Goal: Information Seeking & Learning: Learn about a topic

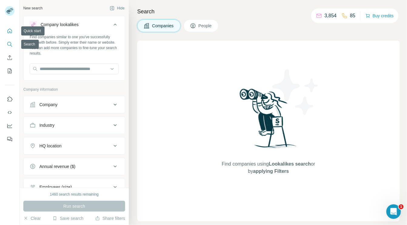
click at [8, 29] on icon "Quick start" at bounding box center [10, 31] width 6 height 6
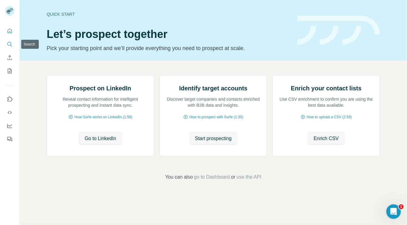
click at [11, 44] on icon "Search" at bounding box center [9, 44] width 4 height 4
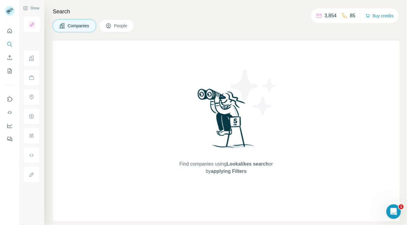
click at [66, 29] on button "Companies" at bounding box center [74, 25] width 43 height 13
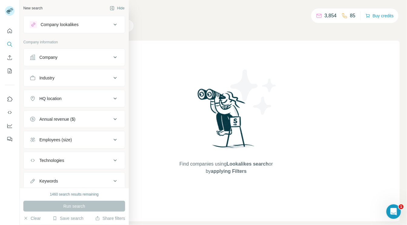
click at [50, 58] on div "Company" at bounding box center [48, 57] width 18 height 6
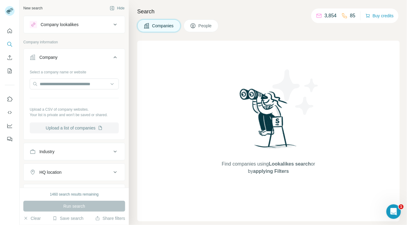
click at [73, 127] on button "Upload a list of companies" at bounding box center [74, 127] width 89 height 11
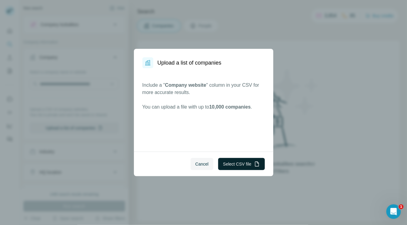
click at [233, 164] on button "Select CSV file" at bounding box center [241, 164] width 46 height 12
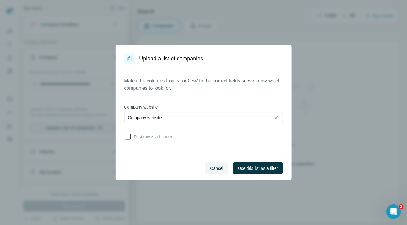
click at [128, 136] on icon at bounding box center [127, 136] width 7 height 7
click at [259, 168] on span "Use this list as a filter" at bounding box center [258, 168] width 40 height 6
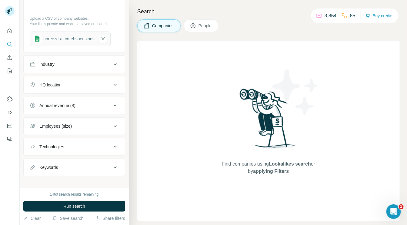
scroll to position [95, 0]
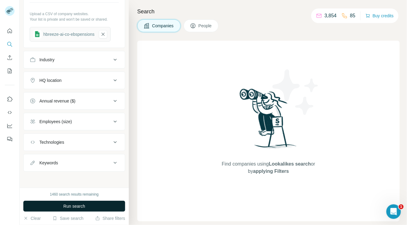
click at [113, 205] on button "Run search" at bounding box center [74, 206] width 102 height 11
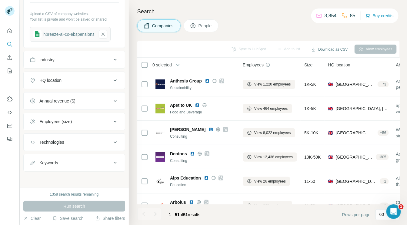
click at [202, 27] on span "People" at bounding box center [205, 26] width 14 height 6
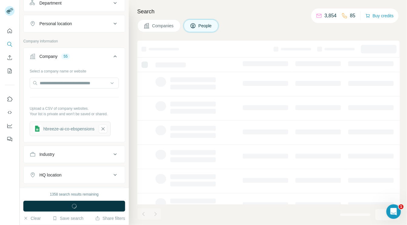
scroll to position [190, 0]
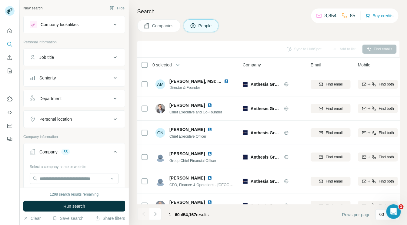
click at [112, 98] on icon at bounding box center [115, 98] width 7 height 7
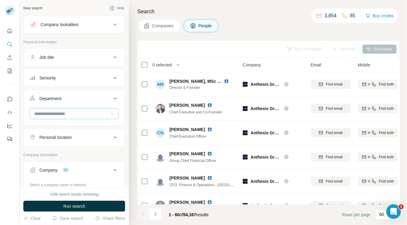
click at [109, 113] on icon at bounding box center [112, 114] width 6 height 6
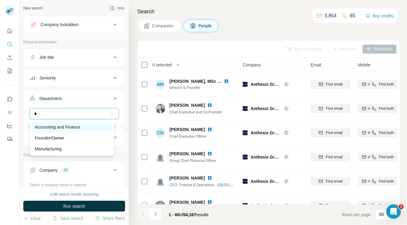
type input "*"
click at [95, 122] on div "Accounting and Finance" at bounding box center [72, 127] width 82 height 11
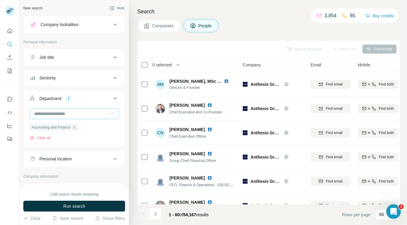
click at [109, 113] on icon at bounding box center [112, 114] width 6 height 6
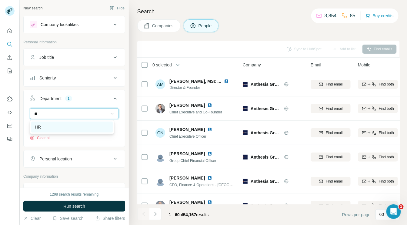
type input "**"
click at [90, 126] on div "HR" at bounding box center [72, 127] width 74 height 6
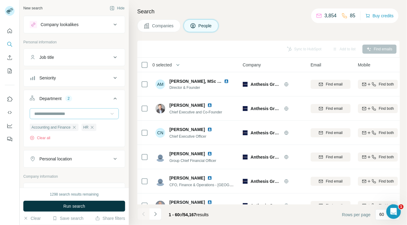
click at [94, 159] on div "Personal location" at bounding box center [71, 159] width 82 height 6
click at [88, 169] on input "text" at bounding box center [74, 173] width 89 height 11
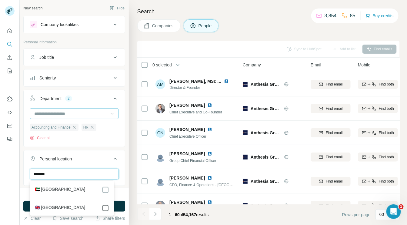
type input "******"
click at [135, 170] on div "Search Companies People Sync to HubSpot Add to list Find emails 0 selected Peop…" at bounding box center [268, 112] width 278 height 225
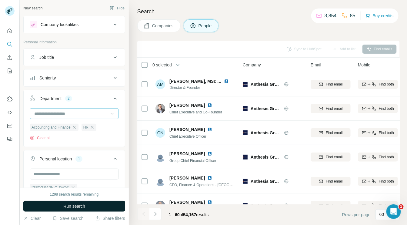
click at [101, 207] on button "Run search" at bounding box center [74, 206] width 102 height 11
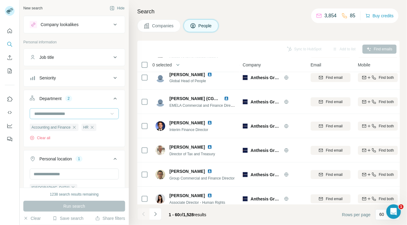
scroll to position [182, 0]
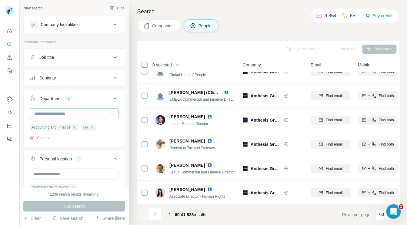
click at [112, 78] on icon at bounding box center [115, 77] width 7 height 7
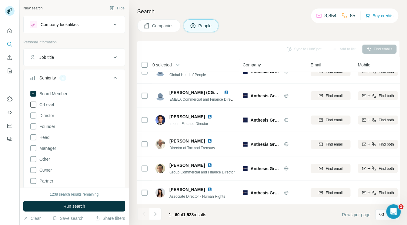
click at [48, 104] on span "C-Level" at bounding box center [45, 105] width 17 height 6
click at [47, 117] on span "Director" at bounding box center [45, 115] width 17 height 6
click at [48, 126] on span "Founder" at bounding box center [46, 126] width 18 height 6
click at [45, 136] on span "Head" at bounding box center [43, 137] width 12 height 6
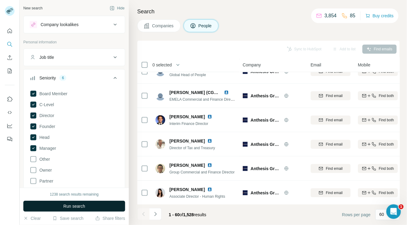
click at [63, 205] on span "Run search" at bounding box center [74, 206] width 22 height 6
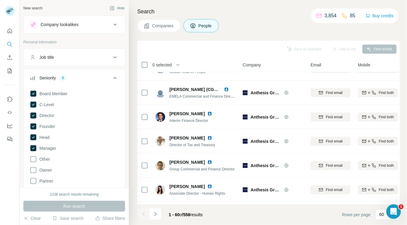
scroll to position [182, 0]
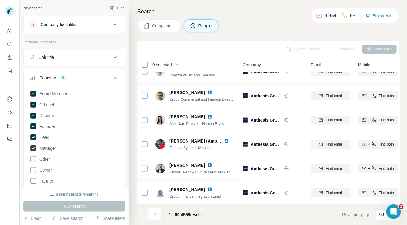
click at [47, 148] on span "Manager" at bounding box center [46, 148] width 19 height 6
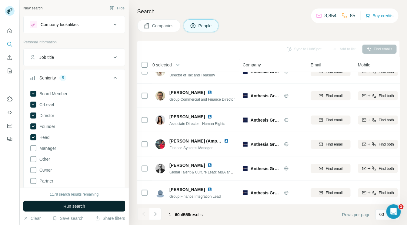
click at [58, 203] on button "Run search" at bounding box center [74, 206] width 102 height 11
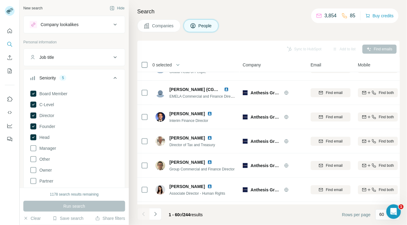
scroll to position [182, 0]
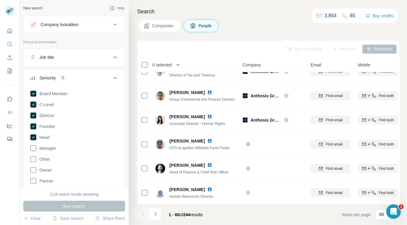
click at [180, 65] on icon "button" at bounding box center [178, 65] width 6 height 6
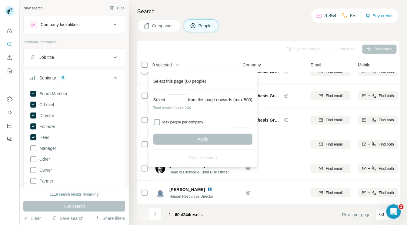
click at [174, 121] on label "Max people per company" at bounding box center [196, 121] width 69 height 5
click at [252, 116] on div "Select from this page onwards (max 500) Total results found: 244 Max people per…" at bounding box center [203, 119] width 106 height 60
click at [248, 122] on input "Max people per company" at bounding box center [242, 122] width 19 height 11
type input "*"
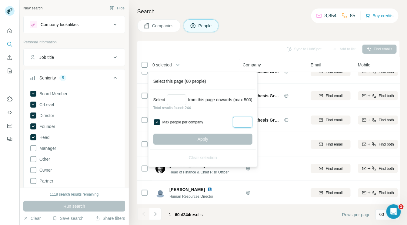
type input "*"
click at [219, 137] on div "Apply" at bounding box center [202, 139] width 99 height 11
click at [179, 99] on input "Select a number (up to 500)" at bounding box center [176, 99] width 19 height 11
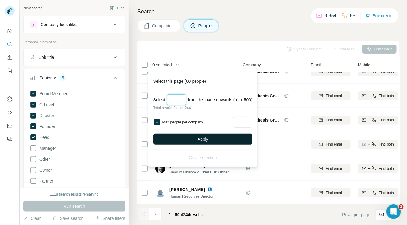
type input "***"
click at [190, 136] on button "Apply" at bounding box center [202, 139] width 99 height 11
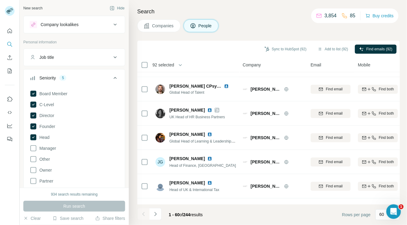
scroll to position [0, 0]
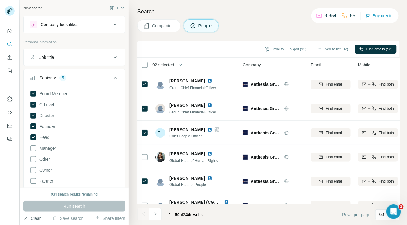
click at [37, 217] on button "Clear" at bounding box center [31, 218] width 17 height 6
click at [151, 25] on button "Companies" at bounding box center [158, 25] width 43 height 13
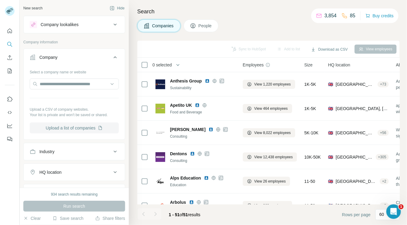
click at [90, 128] on button "Upload a list of companies" at bounding box center [74, 127] width 89 height 11
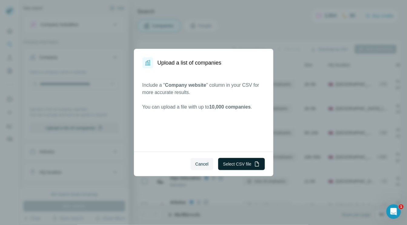
click at [251, 164] on button "Select CSV file" at bounding box center [241, 164] width 46 height 12
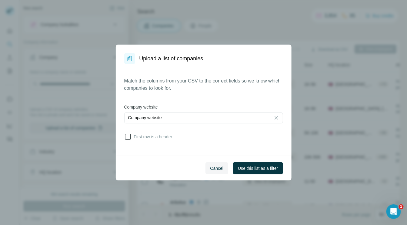
click at [142, 135] on span "First row is a header" at bounding box center [152, 137] width 41 height 6
click at [241, 169] on span "Use this list as a filter" at bounding box center [258, 168] width 40 height 6
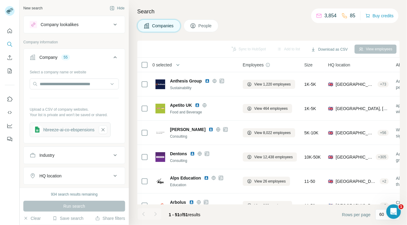
click at [75, 206] on div "Run search" at bounding box center [74, 206] width 102 height 11
click at [203, 25] on span "People" at bounding box center [205, 26] width 14 height 6
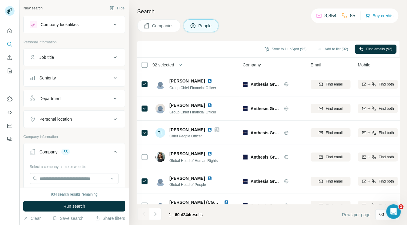
click at [61, 58] on div "Job title" at bounding box center [71, 57] width 82 height 6
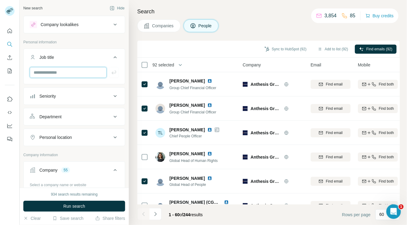
click at [58, 71] on input "text" at bounding box center [68, 72] width 77 height 11
type input "******"
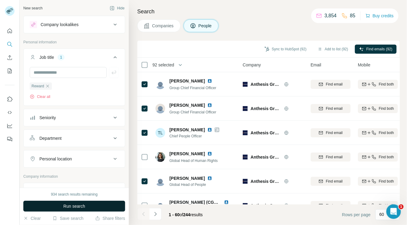
click at [70, 205] on span "Run search" at bounding box center [74, 206] width 22 height 6
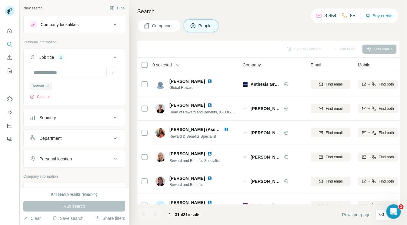
click at [171, 63] on span "0 selected" at bounding box center [161, 65] width 19 height 6
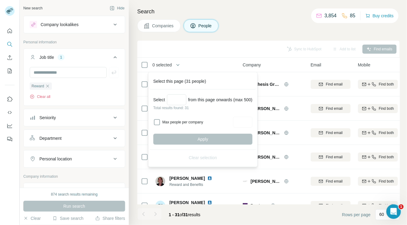
click at [168, 121] on label "Max people per company" at bounding box center [196, 121] width 69 height 5
click at [244, 123] on input "Max people per company" at bounding box center [242, 122] width 19 height 11
type input "*"
click at [235, 136] on div "Apply" at bounding box center [202, 139] width 99 height 11
click at [180, 98] on input "Select a number (up to 500)" at bounding box center [176, 99] width 19 height 11
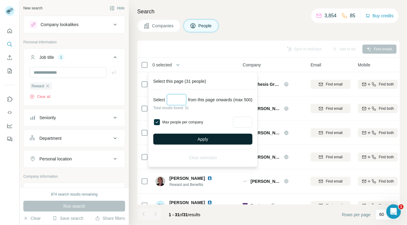
type input "**"
click at [195, 137] on button "Apply" at bounding box center [202, 139] width 99 height 11
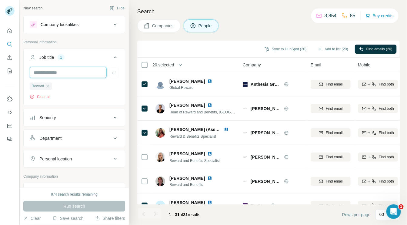
click at [64, 73] on input "text" at bounding box center [68, 72] width 77 height 11
type input "********"
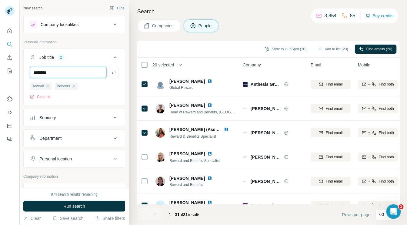
type input "********"
type input "*********"
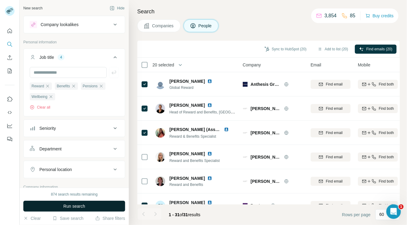
click at [67, 205] on span "Run search" at bounding box center [74, 206] width 22 height 6
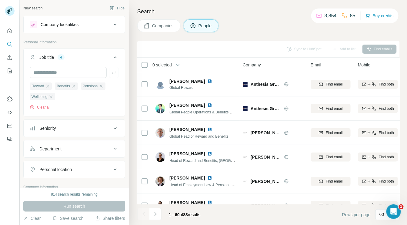
click at [72, 171] on div "Personal location" at bounding box center [55, 169] width 32 height 6
click at [67, 185] on input "text" at bounding box center [74, 184] width 89 height 11
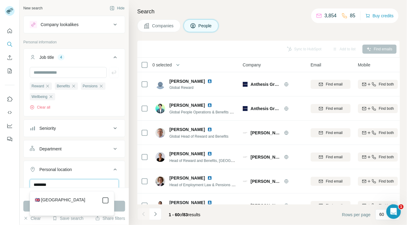
type input "********"
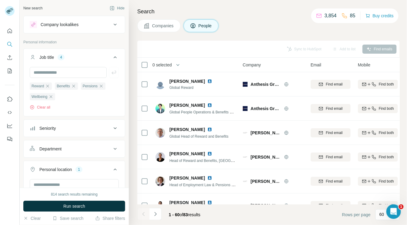
scroll to position [164, 0]
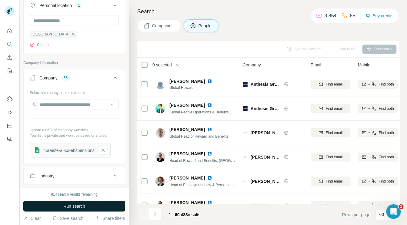
click at [91, 207] on button "Run search" at bounding box center [74, 206] width 102 height 11
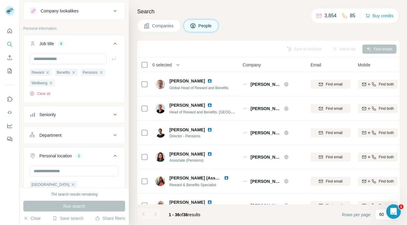
scroll to position [10, 0]
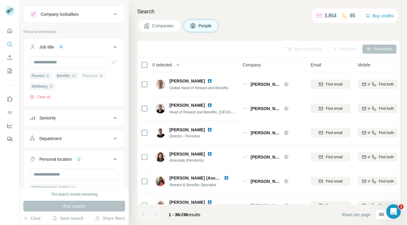
click at [103, 75] on icon "button" at bounding box center [101, 75] width 3 height 3
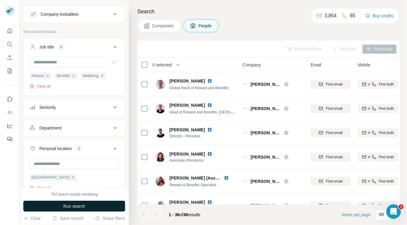
click at [78, 205] on span "Run search" at bounding box center [74, 206] width 22 height 6
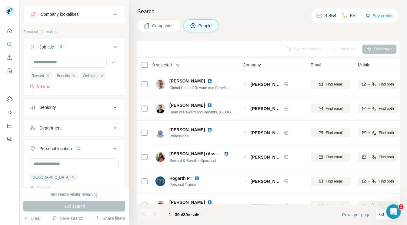
click at [177, 66] on icon "button" at bounding box center [178, 65] width 6 height 6
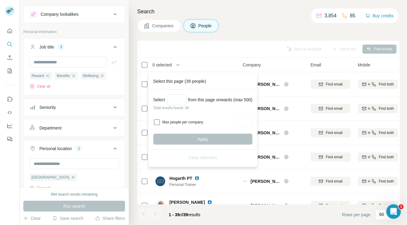
click at [169, 120] on label "Max people per company" at bounding box center [196, 121] width 69 height 5
click at [247, 121] on input "Max people per company" at bounding box center [242, 122] width 19 height 11
type input "*"
click at [179, 100] on input "Select a number (up to 500)" at bounding box center [176, 99] width 19 height 11
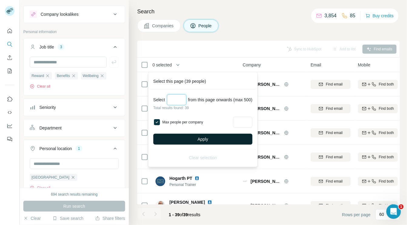
type input "**"
click at [186, 138] on button "Apply" at bounding box center [202, 139] width 99 height 11
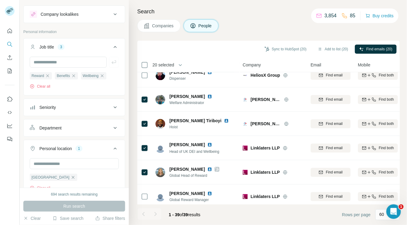
scroll to position [501, 0]
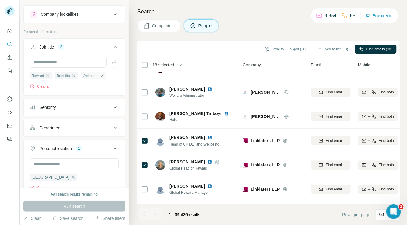
click at [105, 74] on icon "button" at bounding box center [102, 75] width 5 height 5
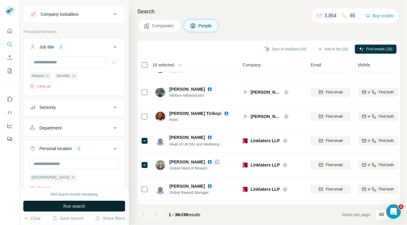
click at [92, 205] on button "Run search" at bounding box center [74, 206] width 102 height 11
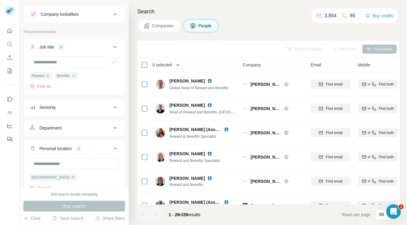
click at [181, 64] on icon "button" at bounding box center [178, 65] width 6 height 6
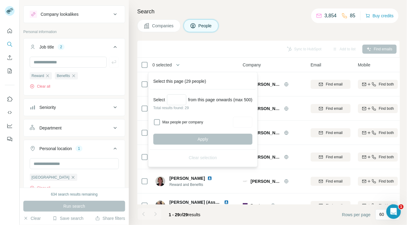
click at [195, 51] on div "Sync to HubSpot Add to list Find emails" at bounding box center [268, 49] width 256 height 11
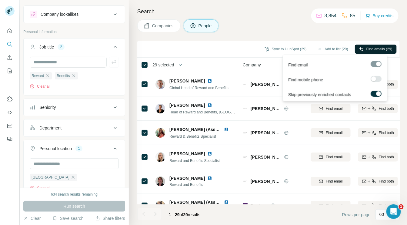
click at [374, 47] on span "Find emails (29)" at bounding box center [379, 48] width 26 height 5
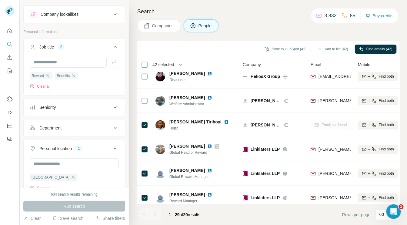
scroll to position [386, 0]
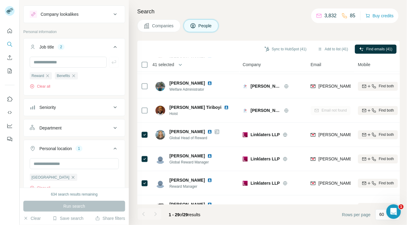
drag, startPoint x: 400, startPoint y: 156, endPoint x: 399, endPoint y: 166, distance: 9.5
click at [399, 166] on div "Search Companies People Sync to HubSpot (41) Add to list (41) Find emails (41) …" at bounding box center [268, 112] width 278 height 225
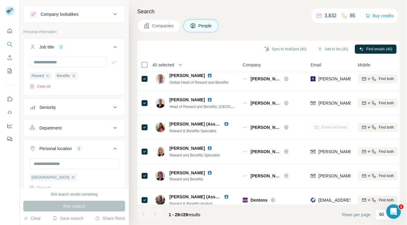
scroll to position [0, 0]
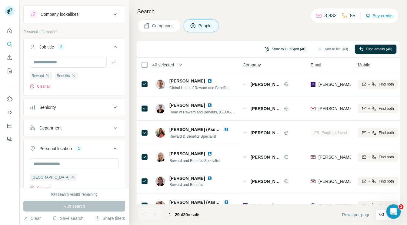
click at [278, 48] on button "Sync to HubSpot (40)" at bounding box center [285, 49] width 51 height 9
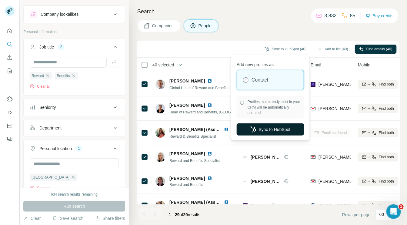
click at [265, 128] on button "Sync to HubSpot" at bounding box center [270, 129] width 67 height 12
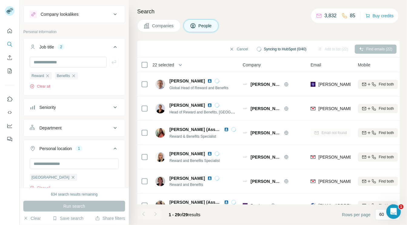
click at [74, 75] on icon "button" at bounding box center [73, 75] width 5 height 5
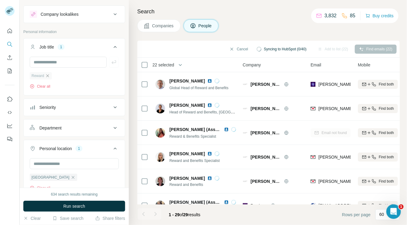
click at [47, 76] on icon "button" at bounding box center [47, 75] width 3 height 3
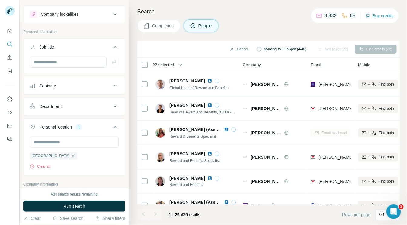
click at [74, 105] on div "Department" at bounding box center [71, 106] width 82 height 6
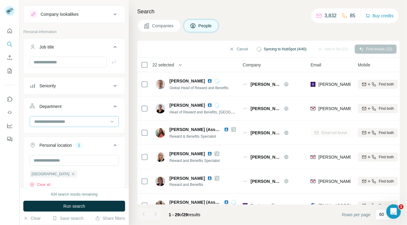
click at [65, 119] on input at bounding box center [71, 121] width 75 height 7
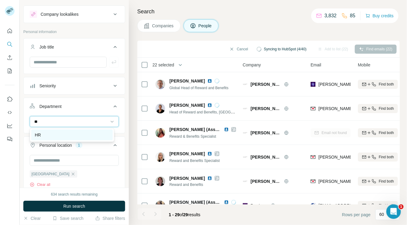
type input "**"
click at [56, 130] on div "HR" at bounding box center [72, 134] width 82 height 11
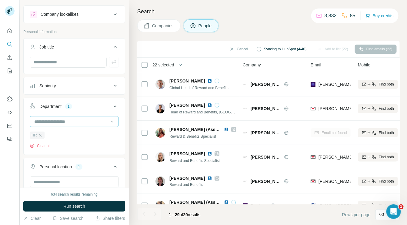
click at [51, 119] on input at bounding box center [71, 121] width 75 height 7
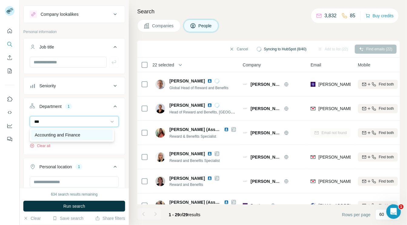
type input "***"
click at [44, 135] on p "Accounting and Finance" at bounding box center [57, 135] width 45 height 6
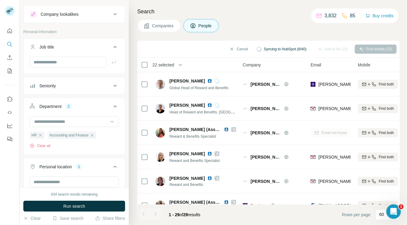
click at [79, 86] on div "Seniority" at bounding box center [71, 86] width 82 height 6
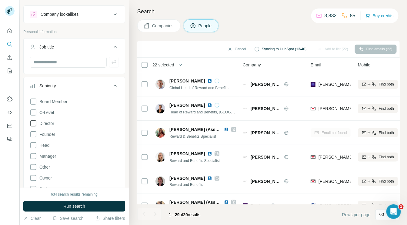
click at [48, 122] on span "Director" at bounding box center [45, 123] width 17 height 6
click at [47, 142] on span "Head" at bounding box center [43, 145] width 12 height 6
click at [47, 156] on span "Manager" at bounding box center [46, 156] width 19 height 6
click at [34, 112] on icon at bounding box center [33, 112] width 7 height 7
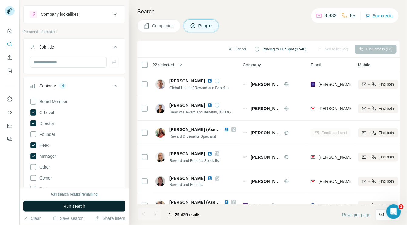
click at [60, 205] on button "Run search" at bounding box center [74, 206] width 102 height 11
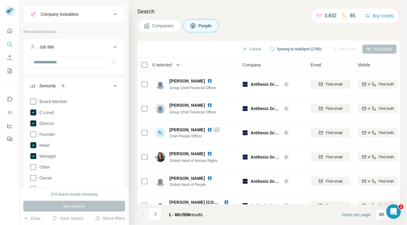
click at [175, 64] on button "button" at bounding box center [178, 65] width 12 height 12
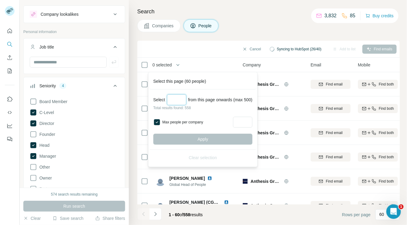
click at [173, 100] on input "Select a number (up to 500)" at bounding box center [176, 99] width 19 height 11
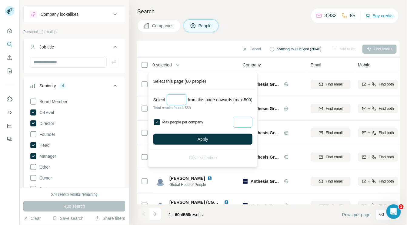
type input "***"
click at [242, 118] on input "Max people per company" at bounding box center [242, 122] width 19 height 11
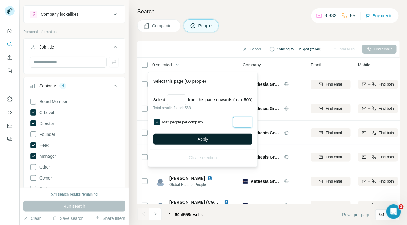
type input "*"
click at [235, 136] on button "Apply" at bounding box center [202, 139] width 99 height 11
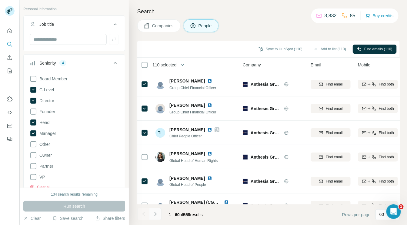
click at [155, 214] on icon "Navigate to next page" at bounding box center [155, 214] width 2 height 4
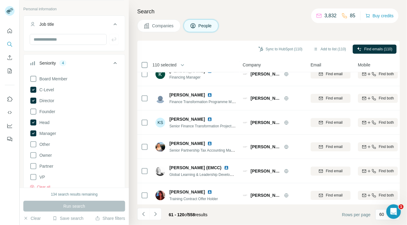
scroll to position [1324, 0]
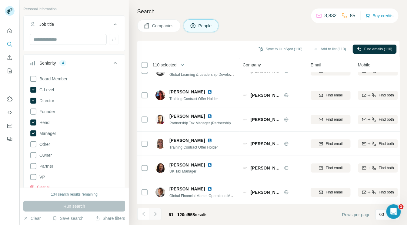
click at [156, 214] on icon "Navigate to next page" at bounding box center [155, 214] width 6 height 6
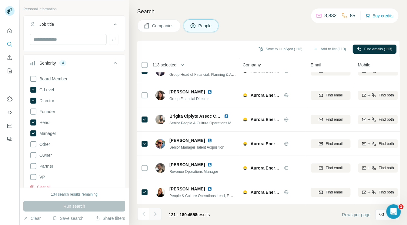
click at [156, 214] on icon "Navigate to next page" at bounding box center [155, 214] width 2 height 4
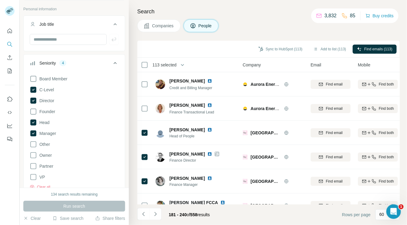
scroll to position [2, 0]
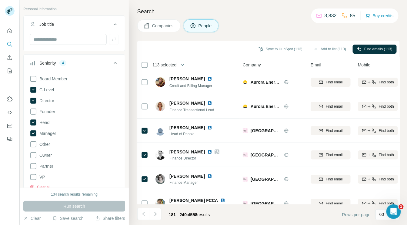
click at [112, 62] on icon at bounding box center [115, 62] width 7 height 7
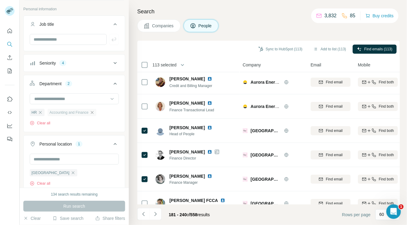
click at [94, 111] on icon "button" at bounding box center [92, 112] width 5 height 5
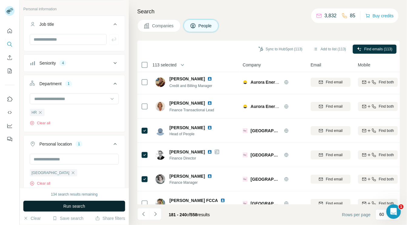
click at [84, 205] on span "Run search" at bounding box center [74, 206] width 22 height 6
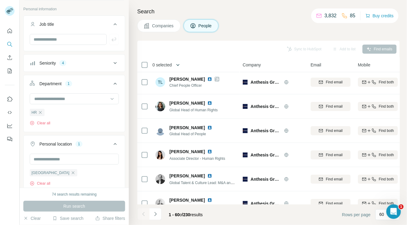
click at [178, 64] on icon "button" at bounding box center [178, 65] width 6 height 6
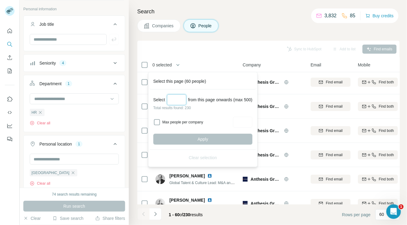
click at [178, 101] on input "Select a number (up to 500)" at bounding box center [176, 99] width 19 height 11
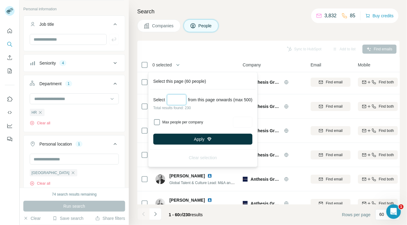
type input "***"
click at [165, 121] on label "Max people per company" at bounding box center [196, 121] width 69 height 5
click at [244, 126] on input "Max people per company" at bounding box center [242, 122] width 19 height 11
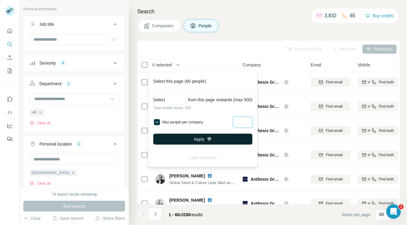
type input "*"
click at [227, 141] on button "Apply" at bounding box center [202, 139] width 99 height 11
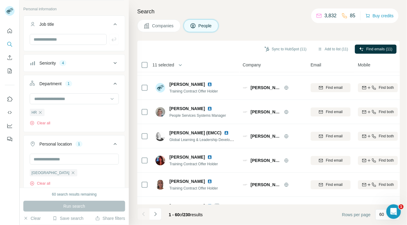
scroll to position [1324, 0]
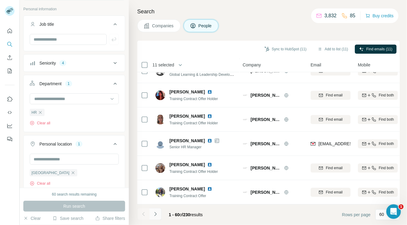
click at [157, 213] on icon "Navigate to next page" at bounding box center [155, 214] width 6 height 6
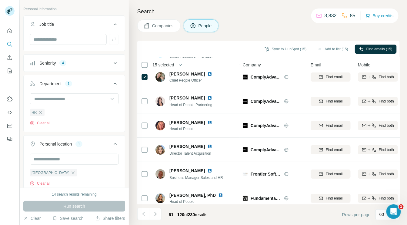
scroll to position [713, 0]
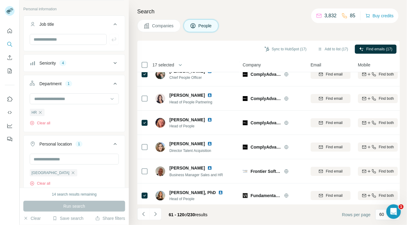
drag, startPoint x: 400, startPoint y: 135, endPoint x: 400, endPoint y: 141, distance: 6.4
click at [400, 141] on div "Search Companies People Sync to HubSpot (17) Add to list (17) Find emails (17) …" at bounding box center [268, 112] width 278 height 225
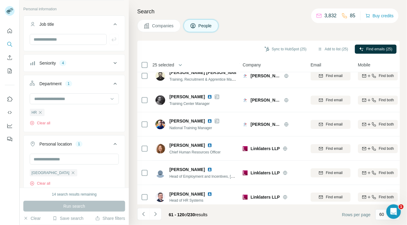
scroll to position [1324, 0]
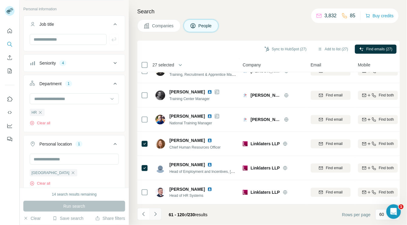
click at [155, 214] on icon "Navigate to next page" at bounding box center [155, 214] width 6 height 6
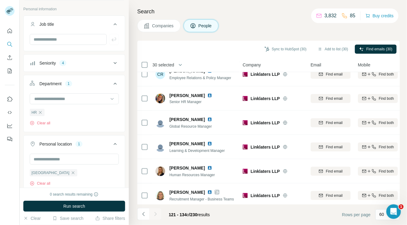
scroll to position [210, 0]
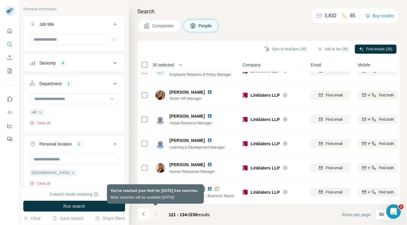
click at [155, 214] on div at bounding box center [155, 214] width 12 height 12
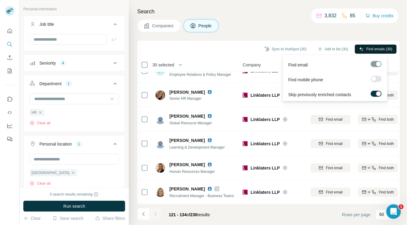
click at [378, 48] on span "Find emails (30)" at bounding box center [379, 48] width 26 height 5
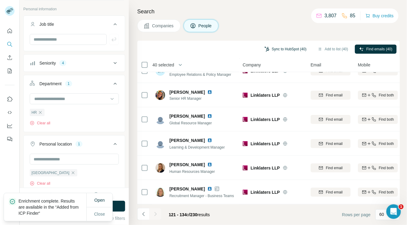
click at [288, 49] on button "Sync to HubSpot (40)" at bounding box center [285, 49] width 51 height 9
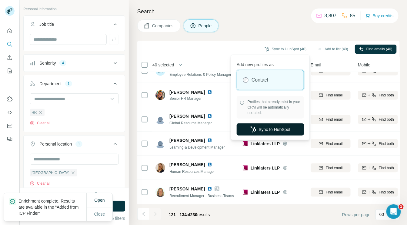
click at [269, 128] on button "Sync to HubSpot" at bounding box center [270, 129] width 67 height 12
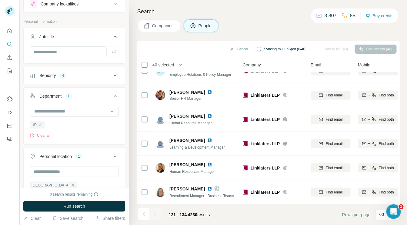
scroll to position [0, 0]
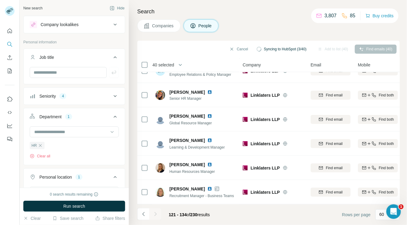
click at [151, 24] on button "Companies" at bounding box center [158, 25] width 43 height 13
